Goal: Task Accomplishment & Management: Manage account settings

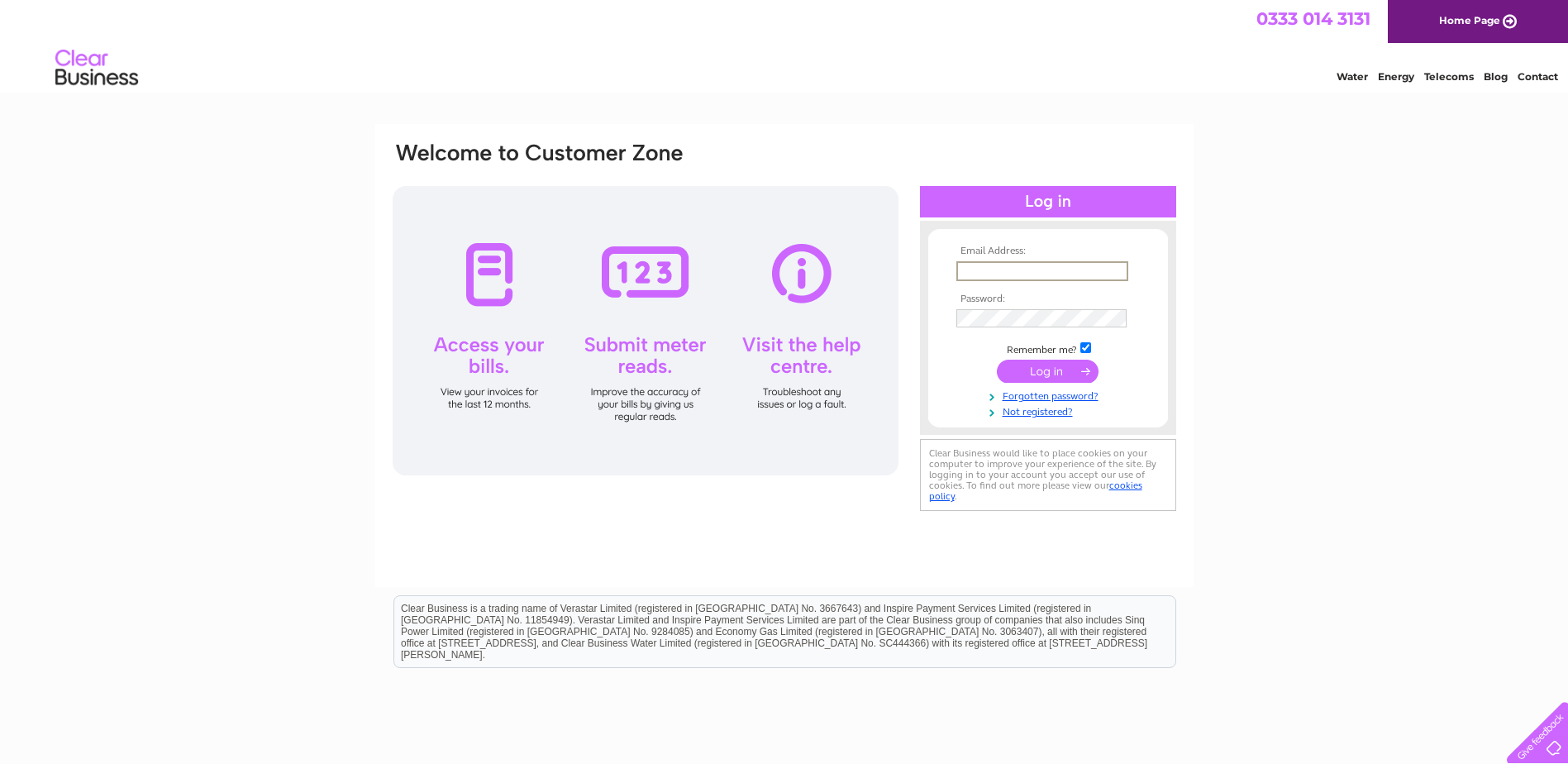
click at [976, 266] on input "text" at bounding box center [1042, 271] width 172 height 20
type input "thomaslindmclean@gmail.com"
click at [1016, 364] on input "submit" at bounding box center [1048, 370] width 102 height 23
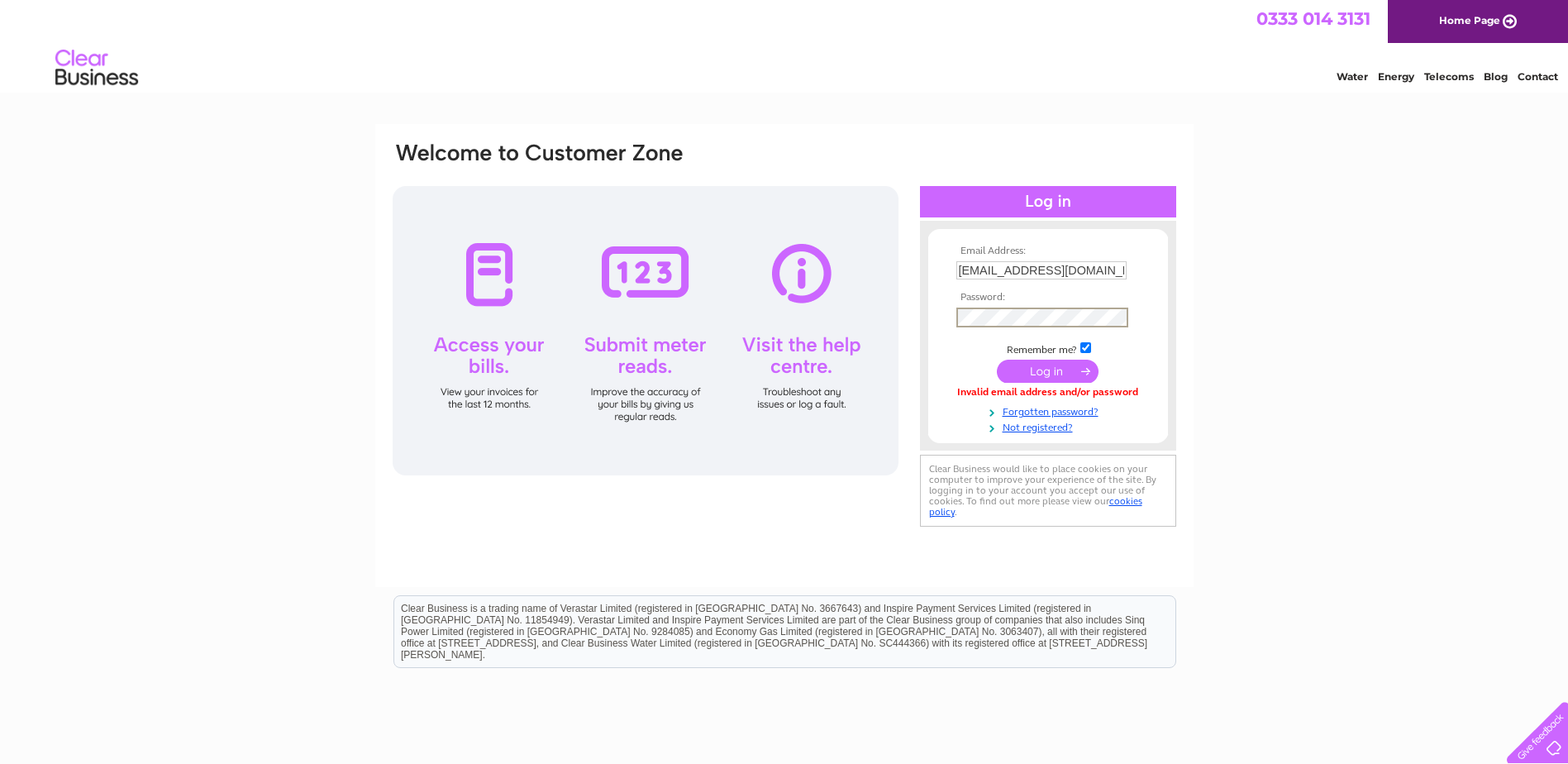
click at [1063, 366] on input "submit" at bounding box center [1048, 371] width 102 height 23
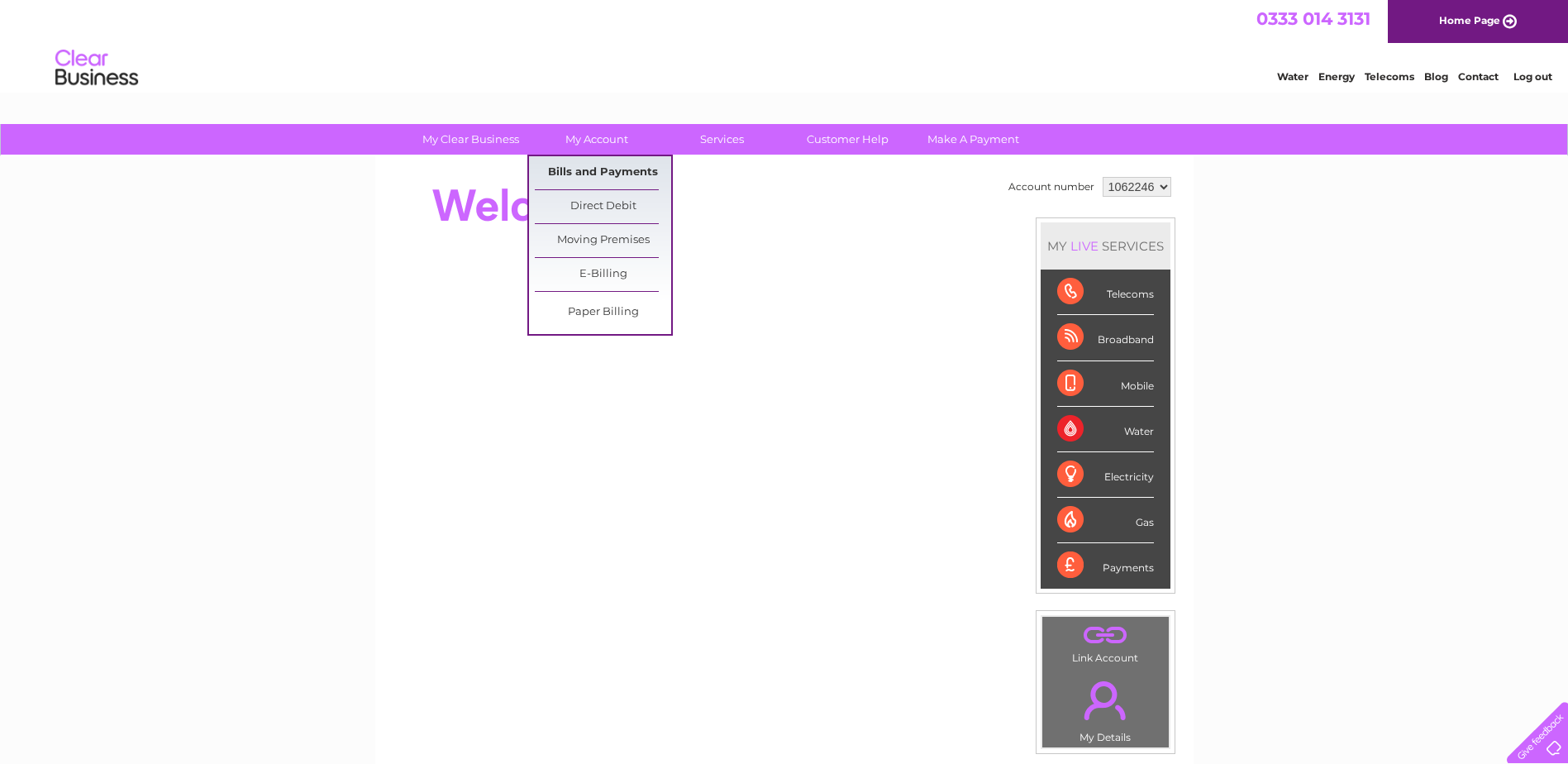
click at [606, 170] on link "Bills and Payments" at bounding box center [603, 172] width 136 height 33
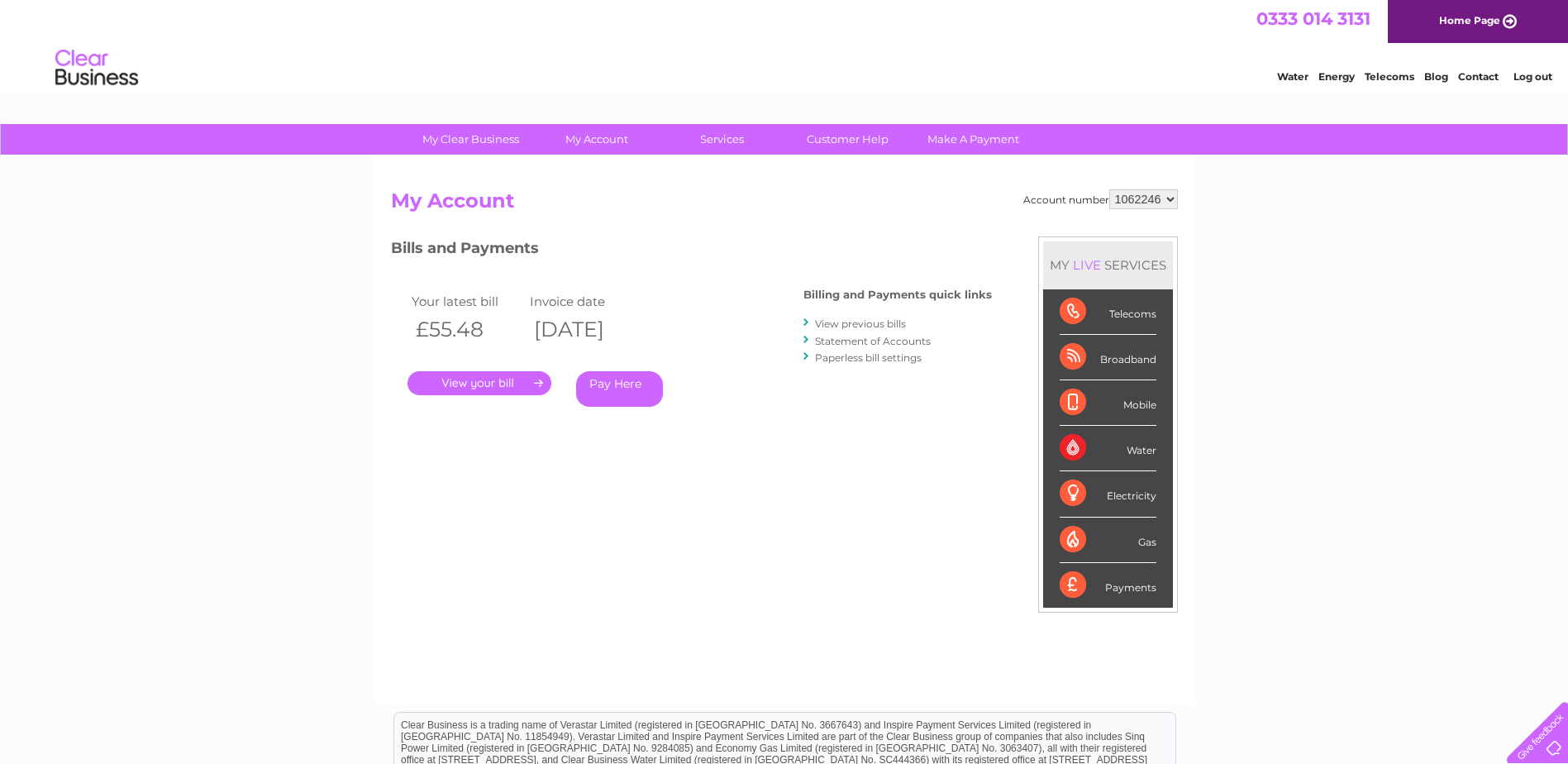
click at [508, 386] on link "." at bounding box center [480, 383] width 144 height 24
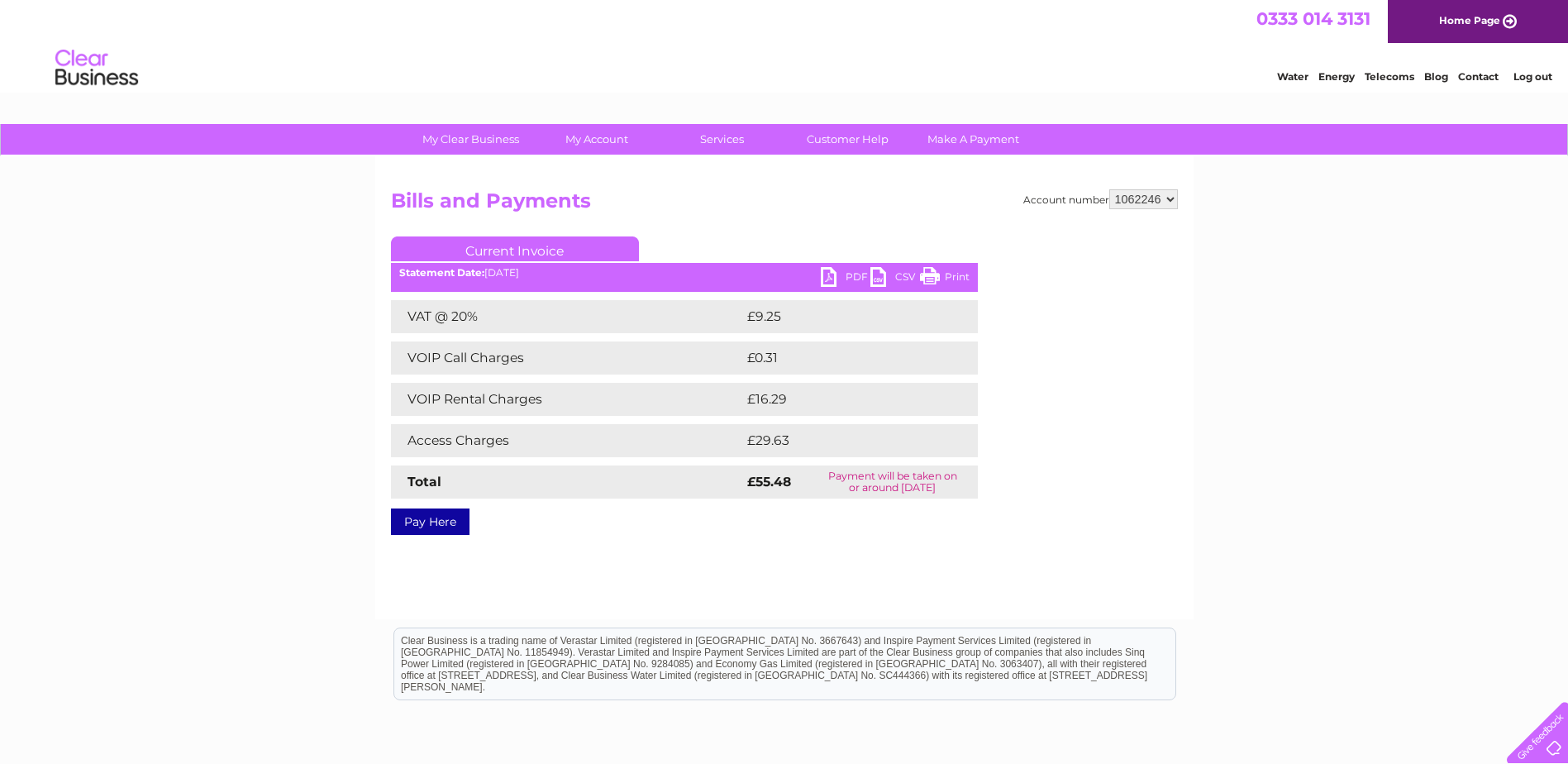
click at [831, 280] on link "PDF" at bounding box center [846, 279] width 50 height 24
